Goal: Task Accomplishment & Management: Manage account settings

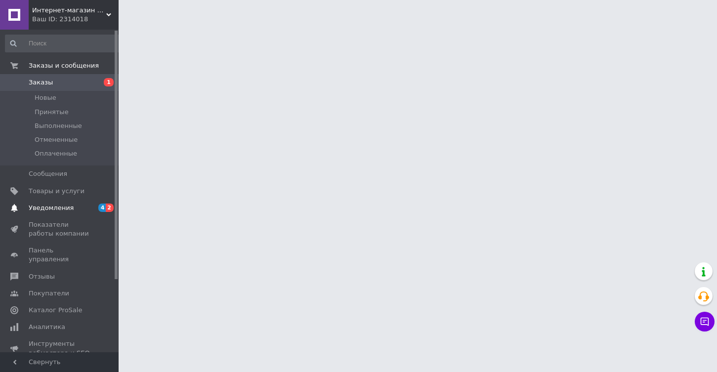
click at [62, 207] on span "Уведомления" at bounding box center [51, 208] width 45 height 9
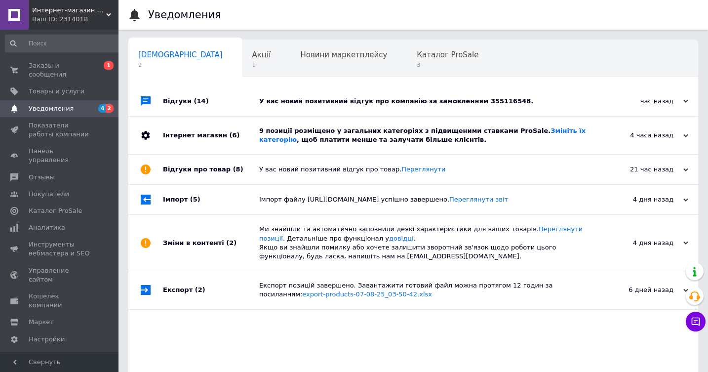
click at [298, 105] on div "У вас новий позитивний відгук про компанію за замовленням 355116548." at bounding box center [424, 101] width 330 height 9
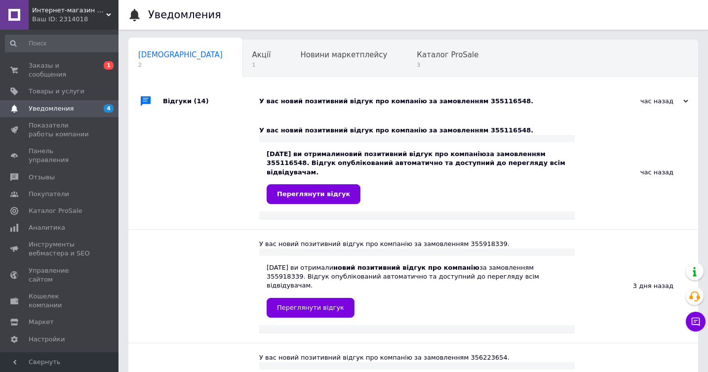
click at [298, 105] on div "У вас новий позитивний відгук про компанію за замовленням 355116548." at bounding box center [424, 101] width 330 height 9
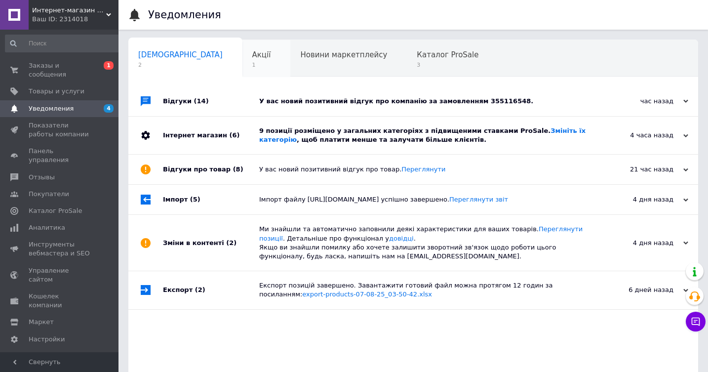
click at [243, 64] on div "Акції 1" at bounding box center [267, 59] width 48 height 38
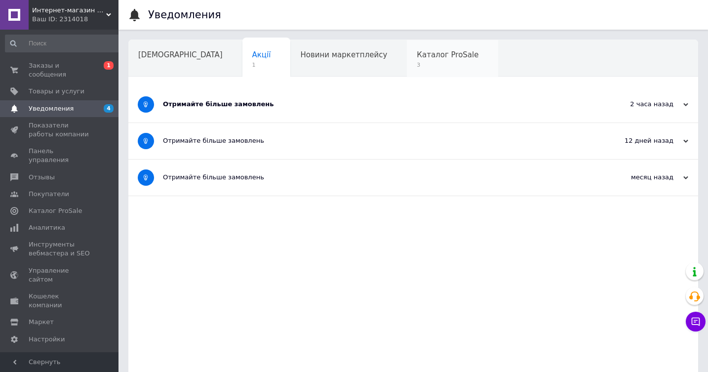
click at [417, 65] on span "3" at bounding box center [448, 64] width 62 height 7
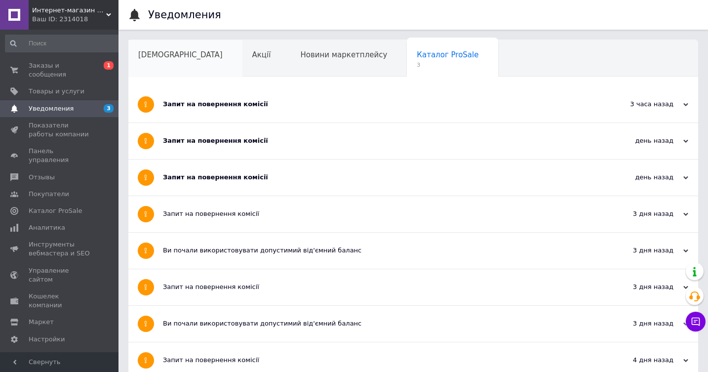
click at [162, 58] on span "[DEMOGRAPHIC_DATA]" at bounding box center [180, 54] width 84 height 9
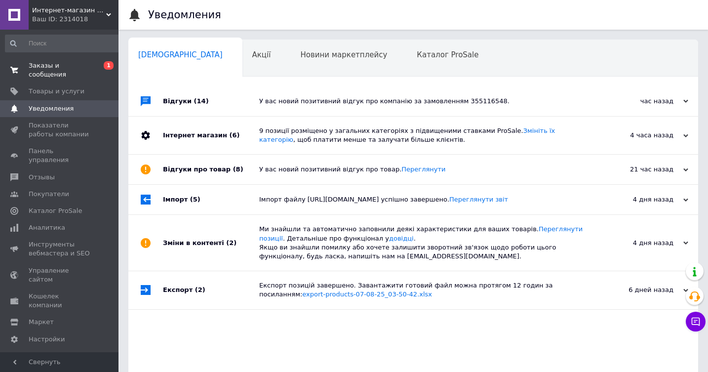
click at [90, 67] on span "Заказы и сообщения" at bounding box center [60, 70] width 63 height 18
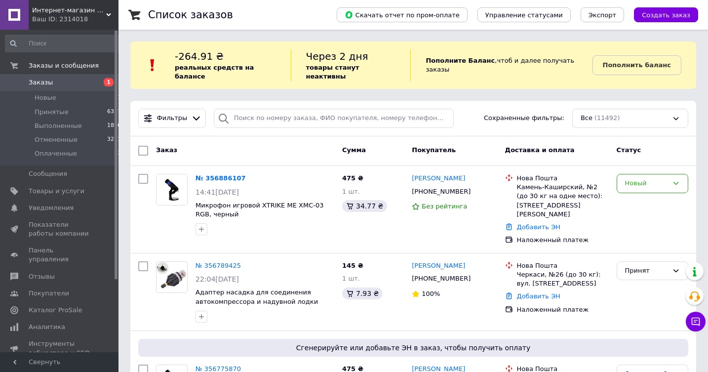
click at [678, 145] on div "Статус" at bounding box center [653, 151] width 80 height 18
click at [654, 178] on div "Новый" at bounding box center [646, 183] width 43 height 10
click at [640, 195] on li "Принят" at bounding box center [652, 204] width 71 height 18
